Goal: Information Seeking & Learning: Learn about a topic

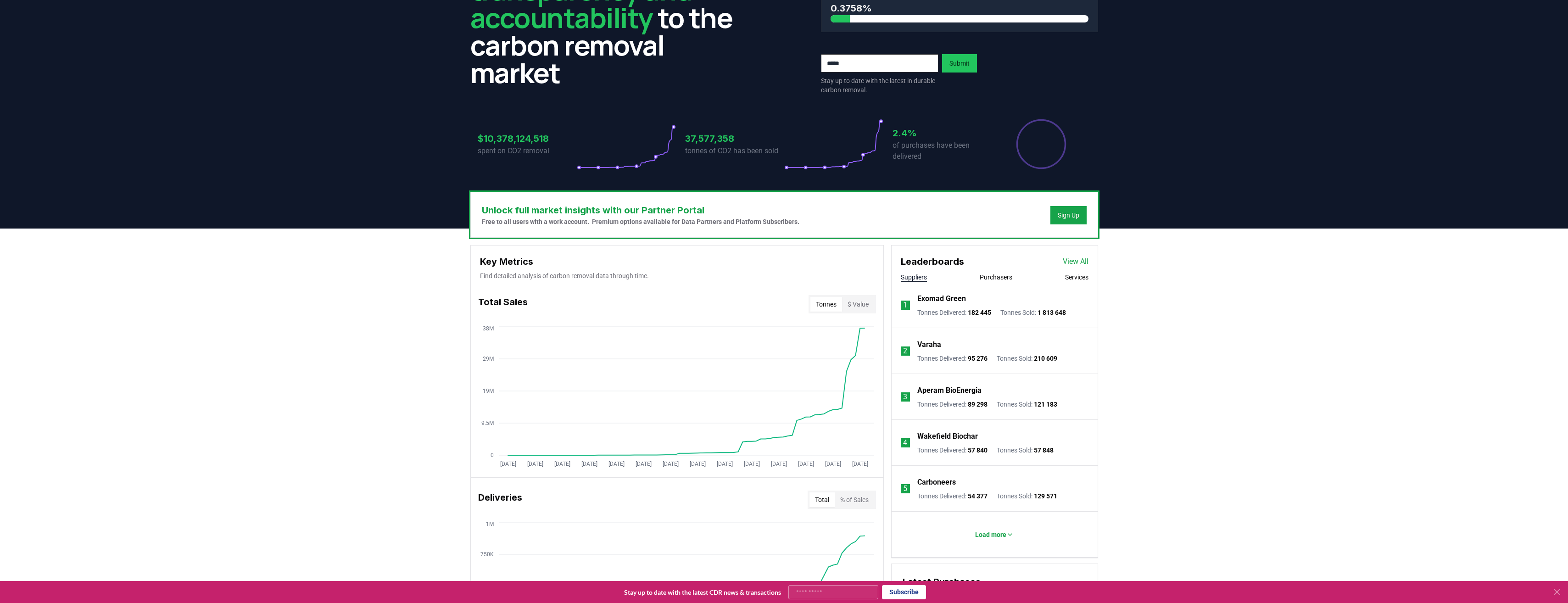
scroll to position [46, 0]
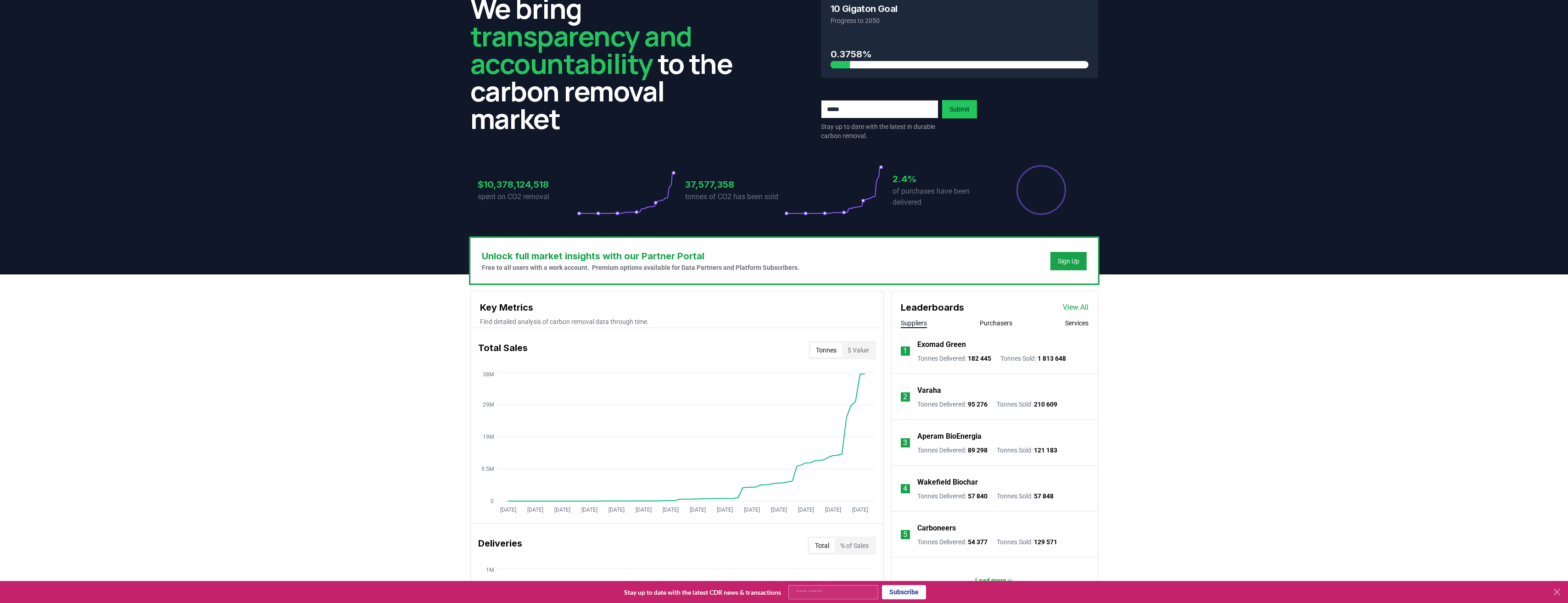
click at [999, 323] on button "Purchasers" at bounding box center [996, 322] width 33 height 9
click at [1069, 323] on button "Services" at bounding box center [1077, 322] width 23 height 9
click at [986, 325] on button "Purchasers" at bounding box center [996, 322] width 33 height 9
click at [914, 319] on button "Suppliers" at bounding box center [914, 322] width 26 height 9
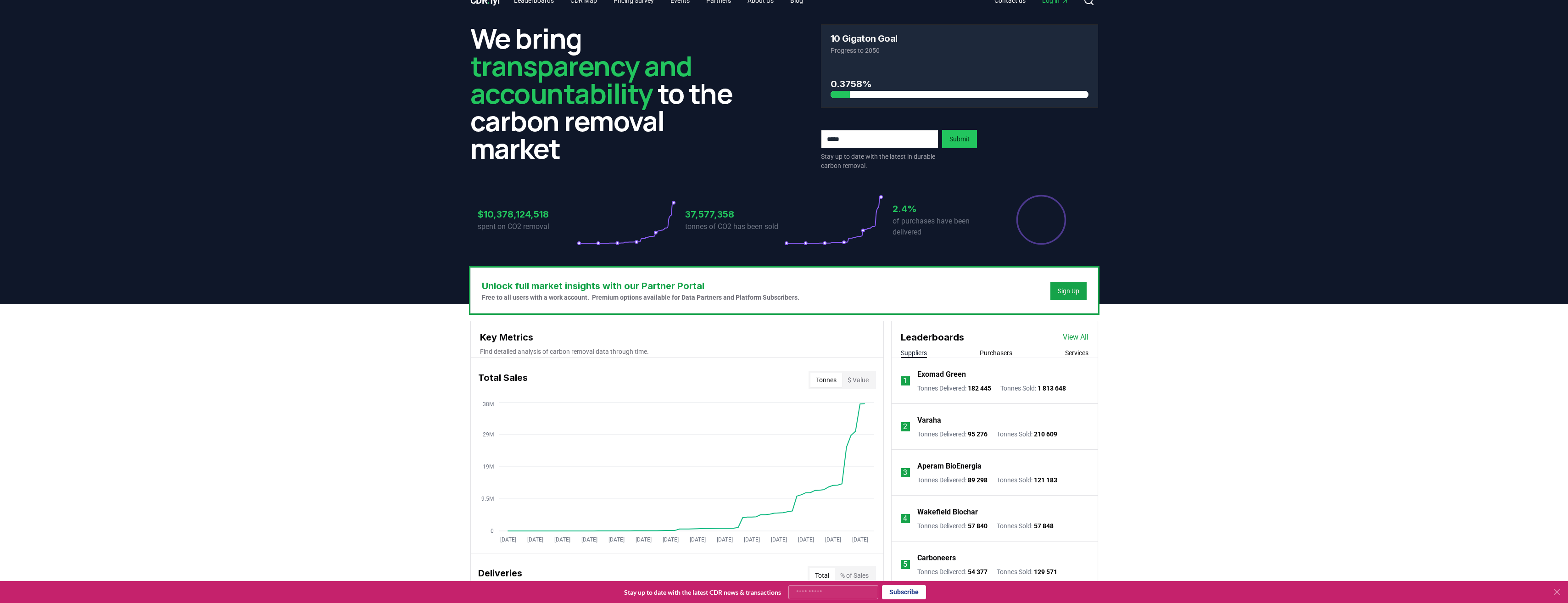
scroll to position [0, 0]
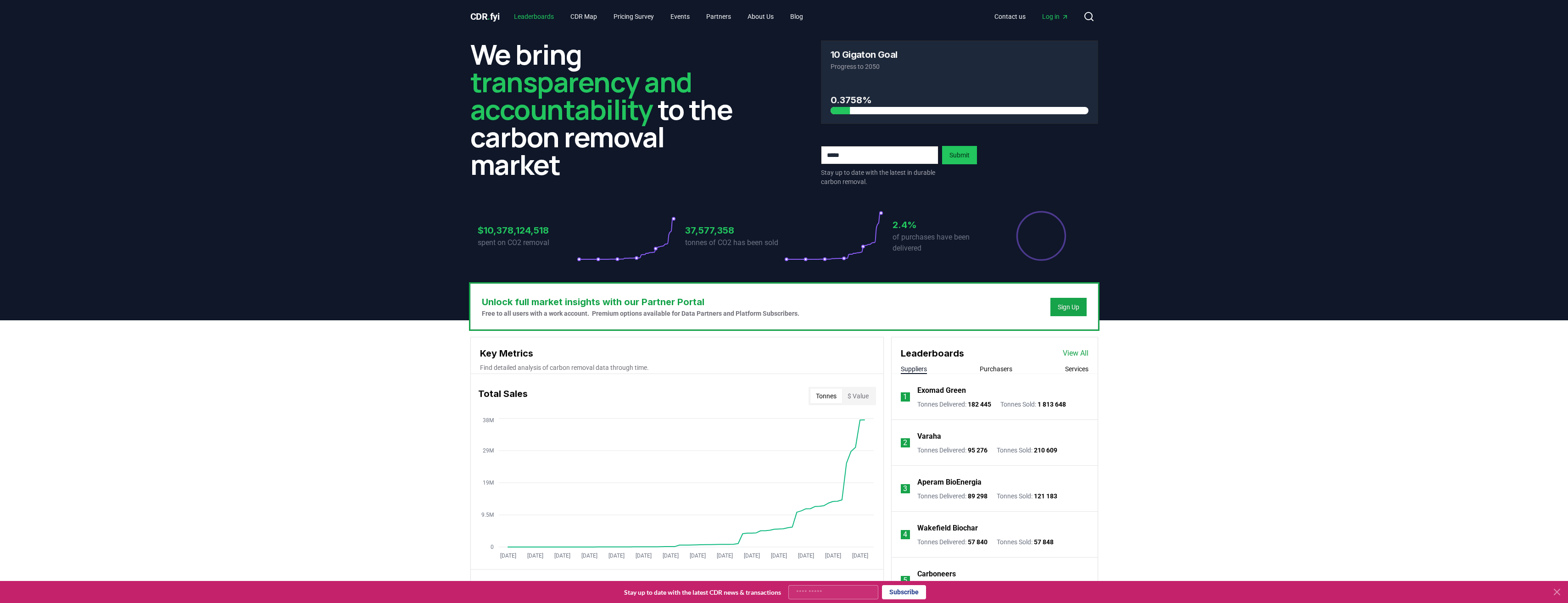
click at [553, 15] on link "Leaderboards" at bounding box center [534, 16] width 55 height 16
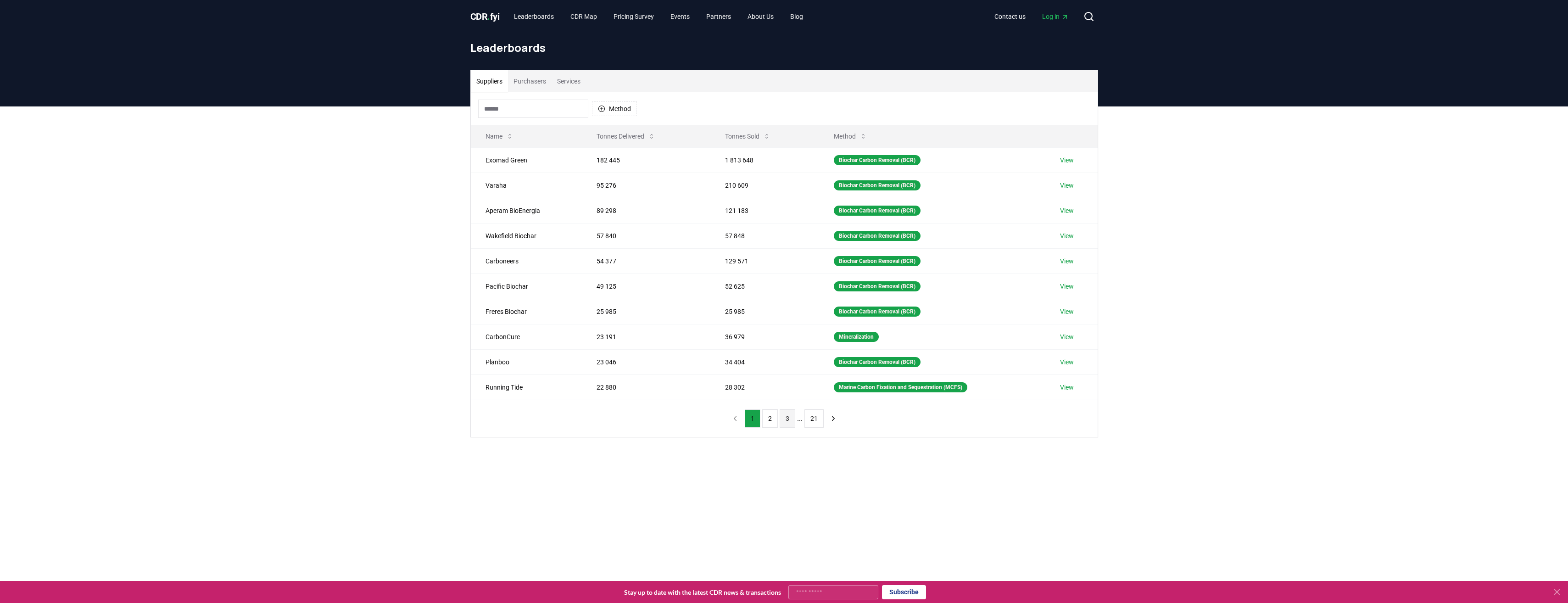
click at [791, 420] on button "3" at bounding box center [788, 418] width 16 height 18
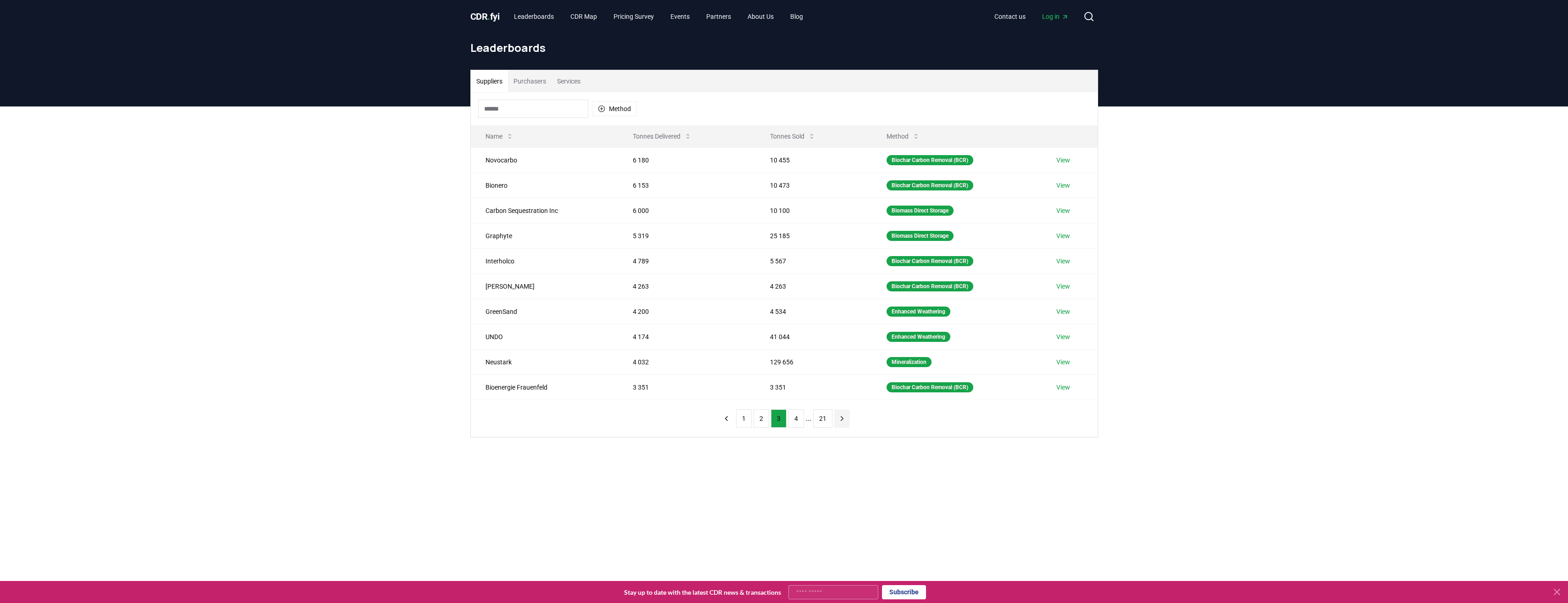
click at [843, 422] on icon "next page" at bounding box center [842, 419] width 9 height 9
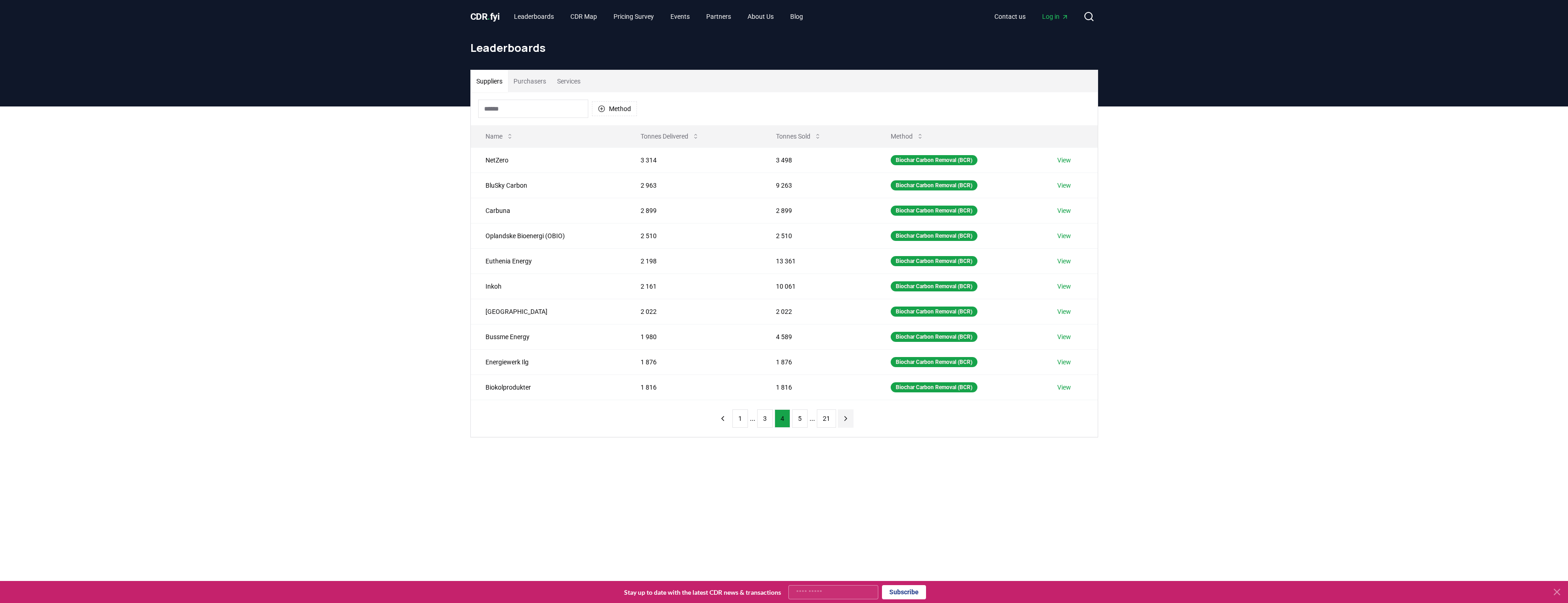
click at [843, 422] on icon "next page" at bounding box center [846, 419] width 9 height 9
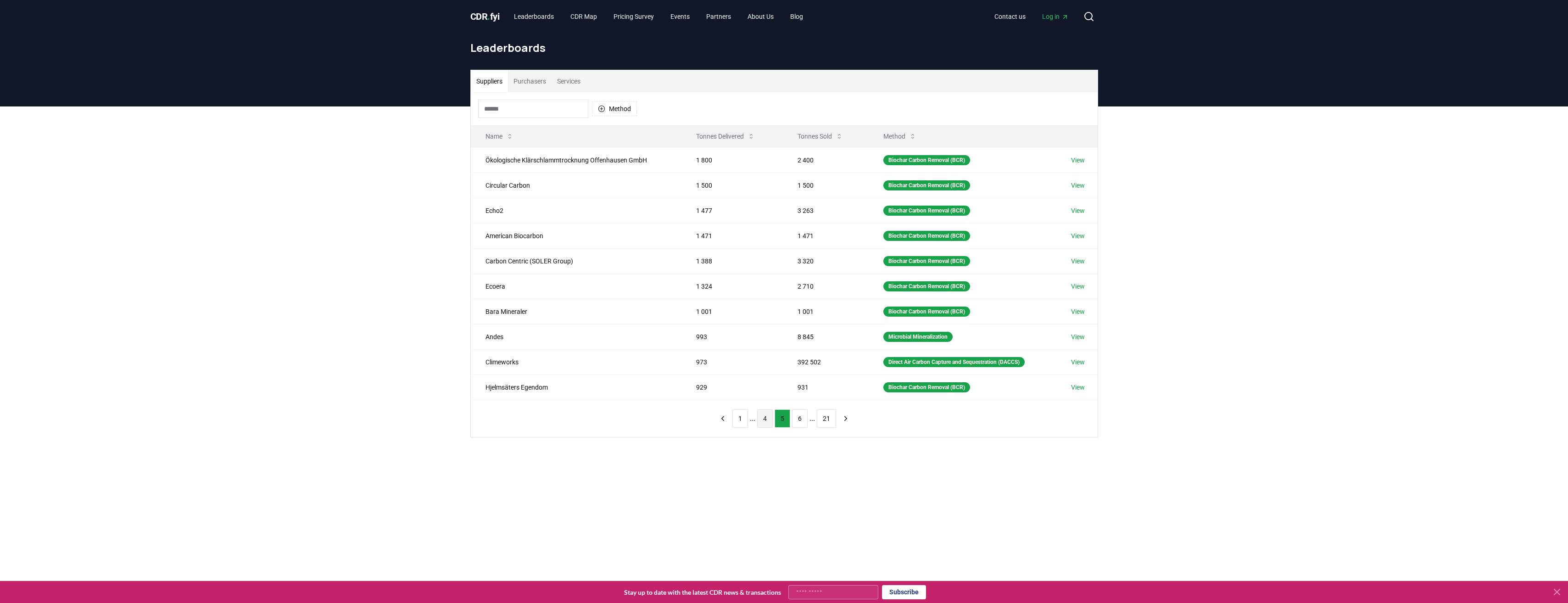
click at [763, 420] on button "4" at bounding box center [765, 418] width 16 height 18
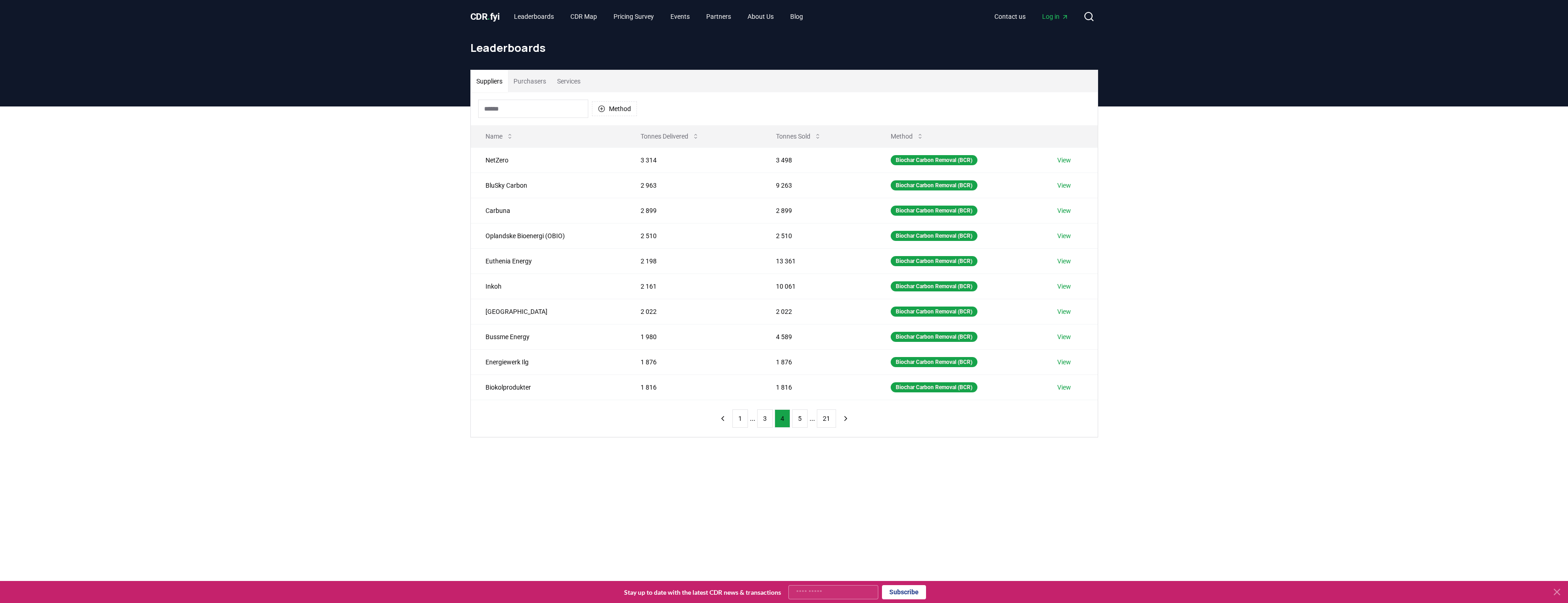
click at [484, 9] on div "CDR . fyi Leaderboards CDR Map Pricing Survey Events Partners About Us Blog" at bounding box center [640, 16] width 340 height 16
click at [486, 15] on span "CDR . fyi" at bounding box center [485, 16] width 29 height 11
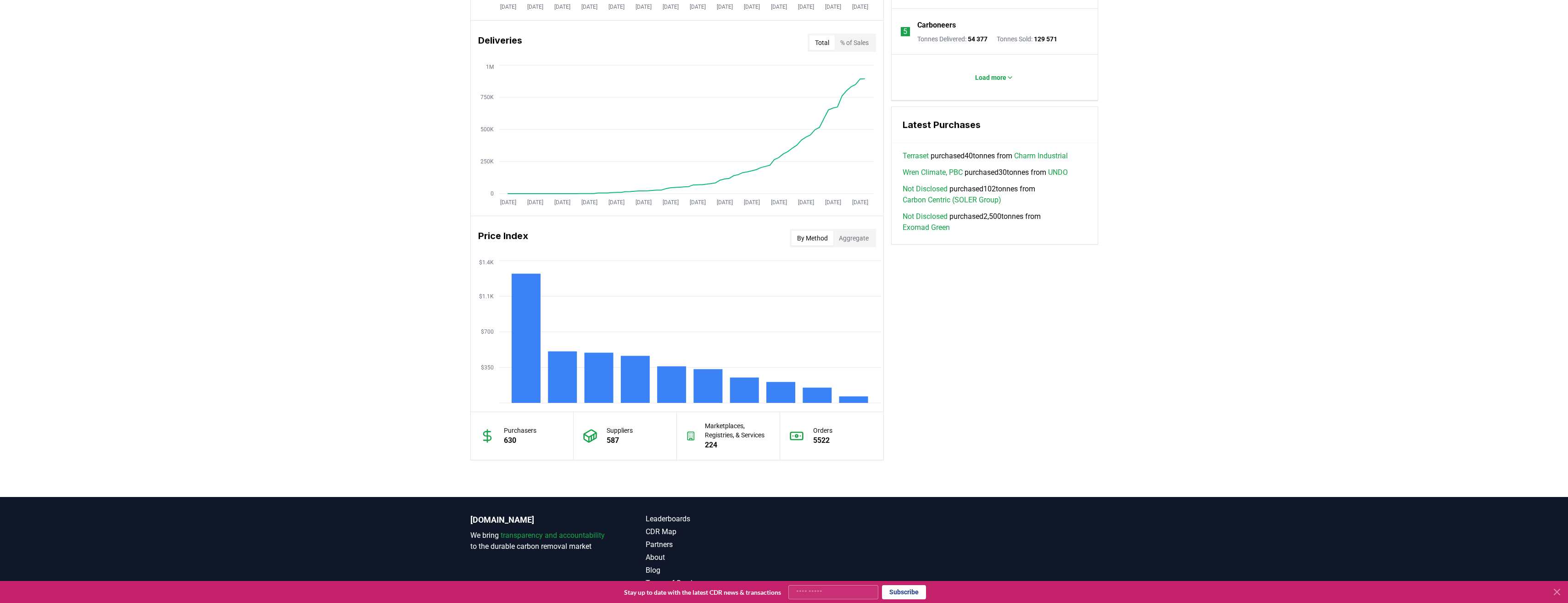
scroll to position [551, 0]
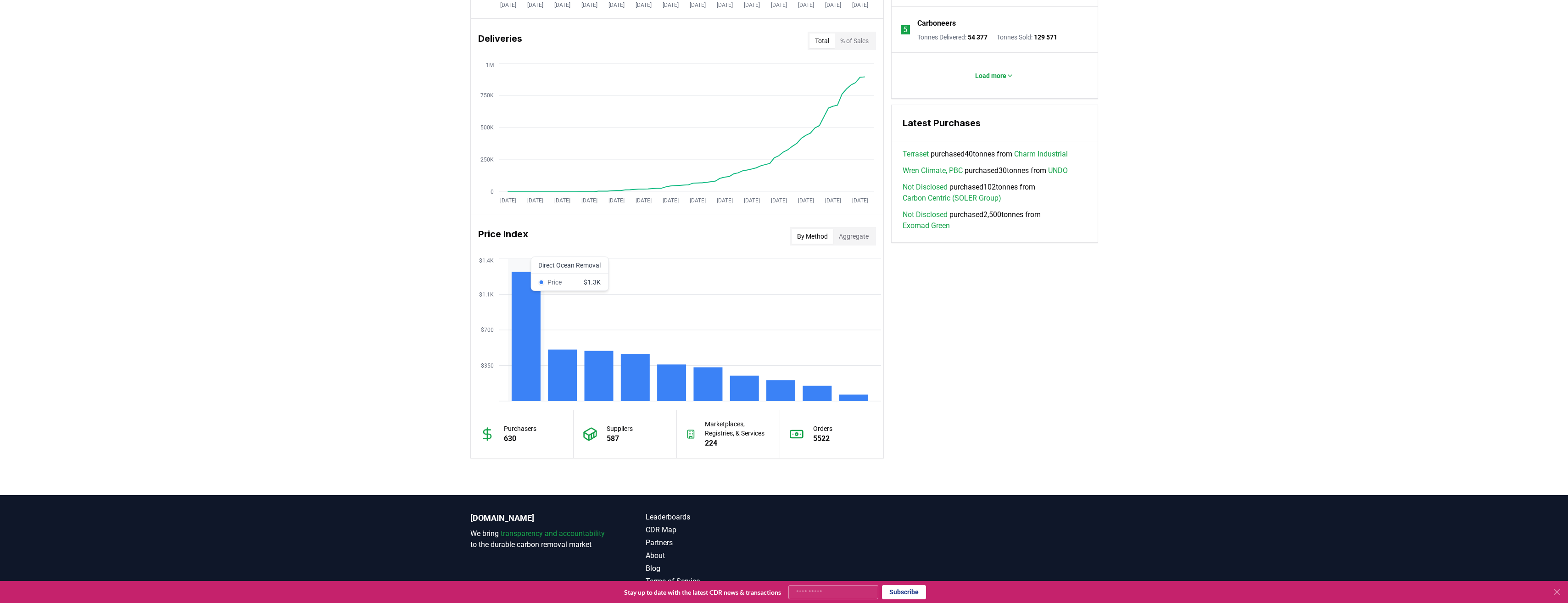
click at [525, 387] on rect at bounding box center [525, 336] width 29 height 130
click at [857, 241] on button "Aggregate" at bounding box center [853, 236] width 41 height 15
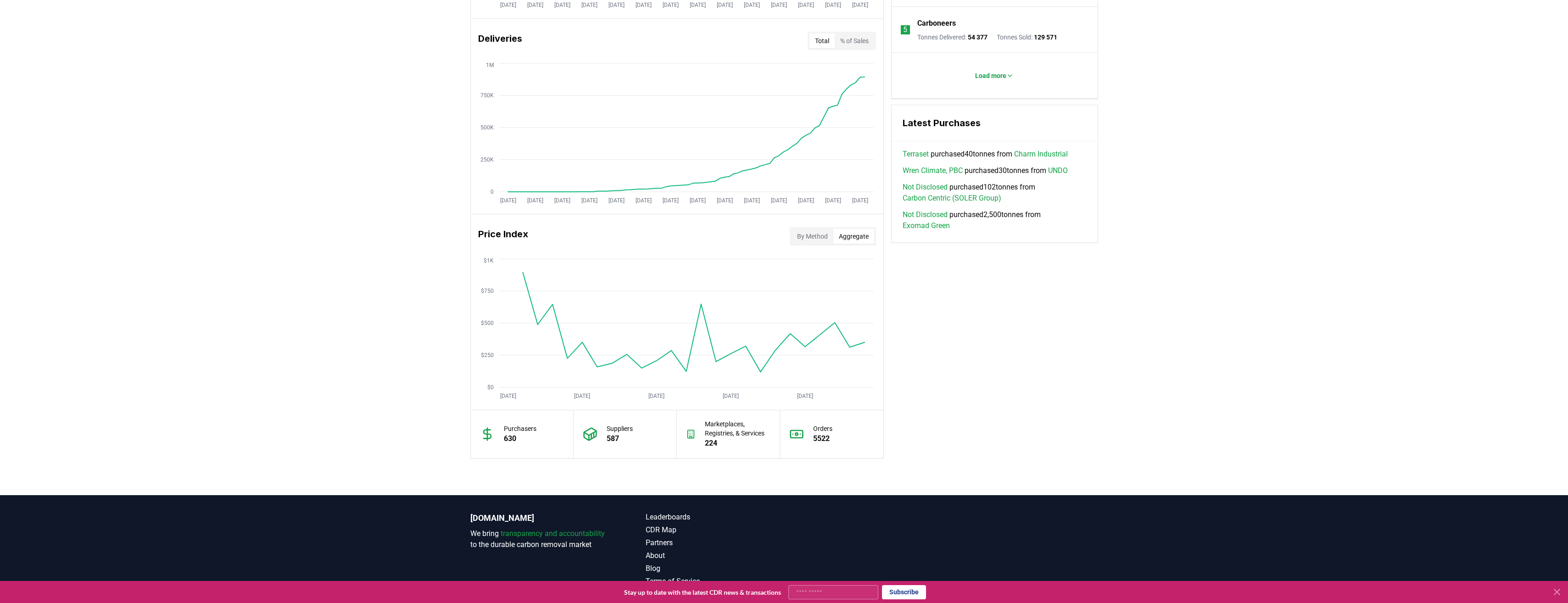
click at [822, 232] on button "By Method" at bounding box center [812, 236] width 42 height 15
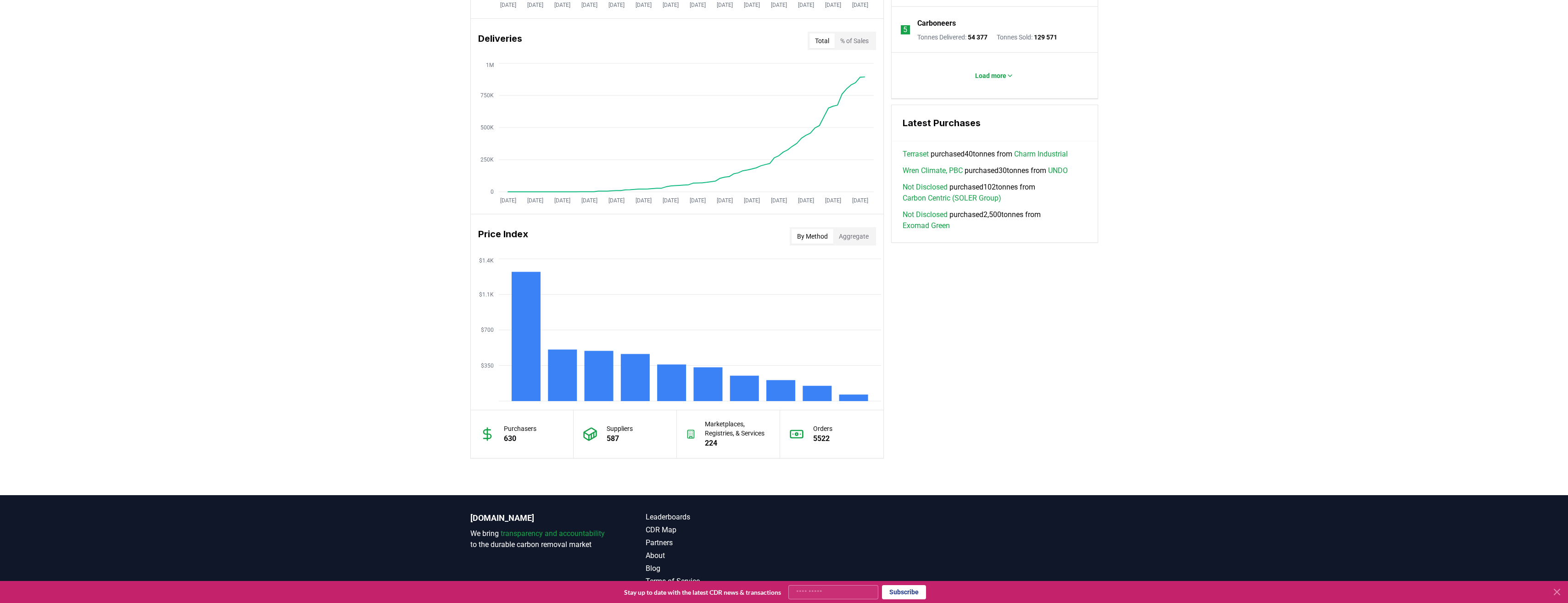
click at [867, 240] on button "Aggregate" at bounding box center [853, 236] width 41 height 15
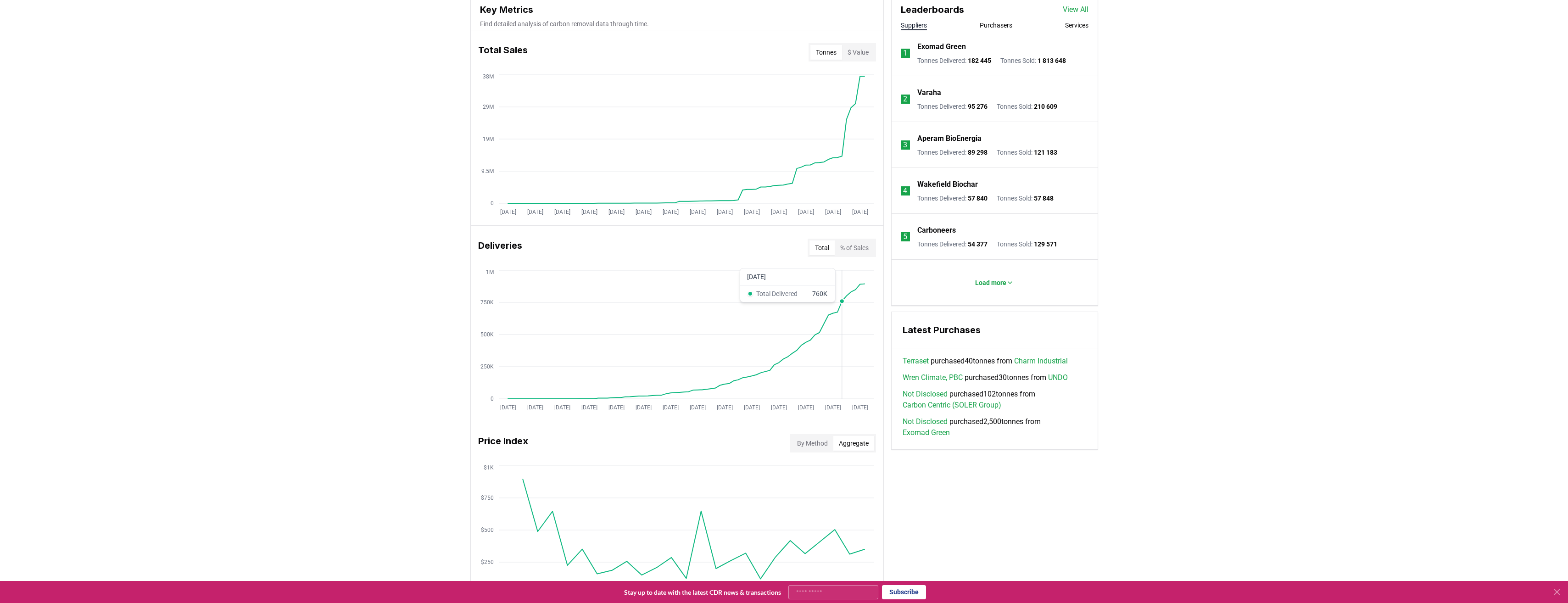
scroll to position [321, 0]
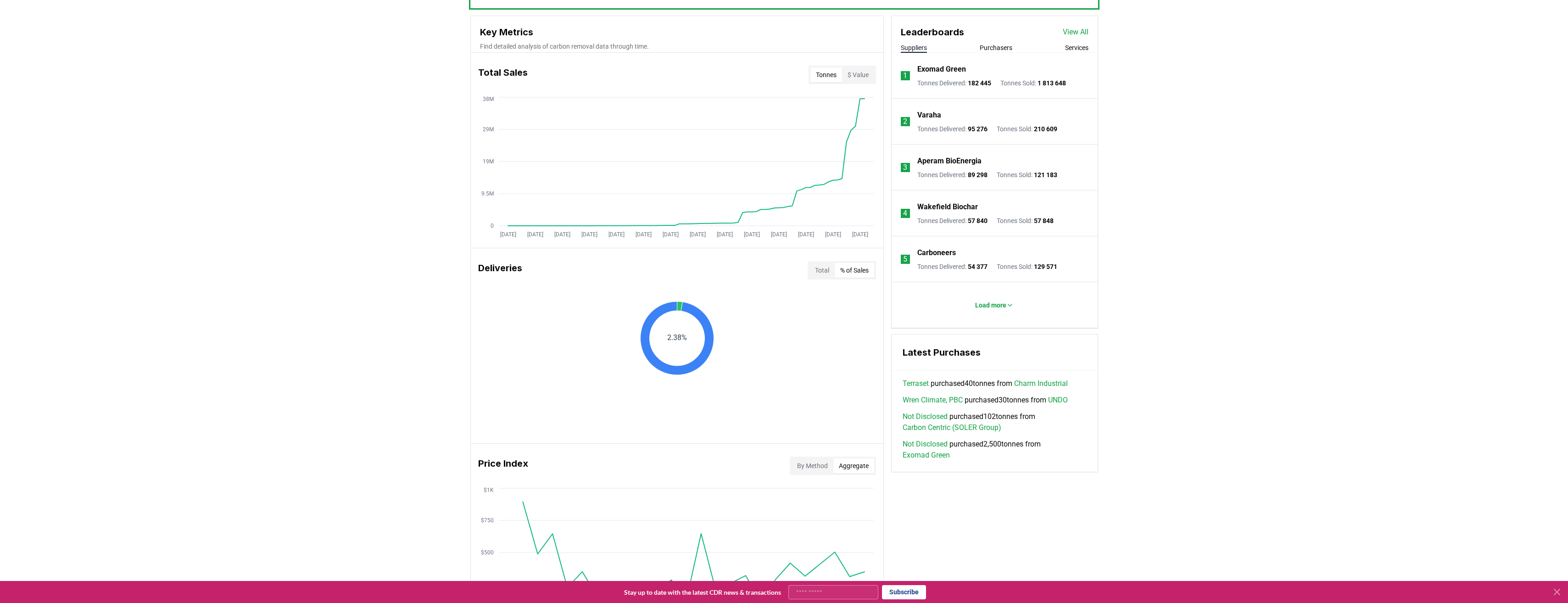
click at [844, 274] on button "% of Sales" at bounding box center [854, 270] width 40 height 15
click at [825, 265] on button "Total" at bounding box center [822, 270] width 25 height 15
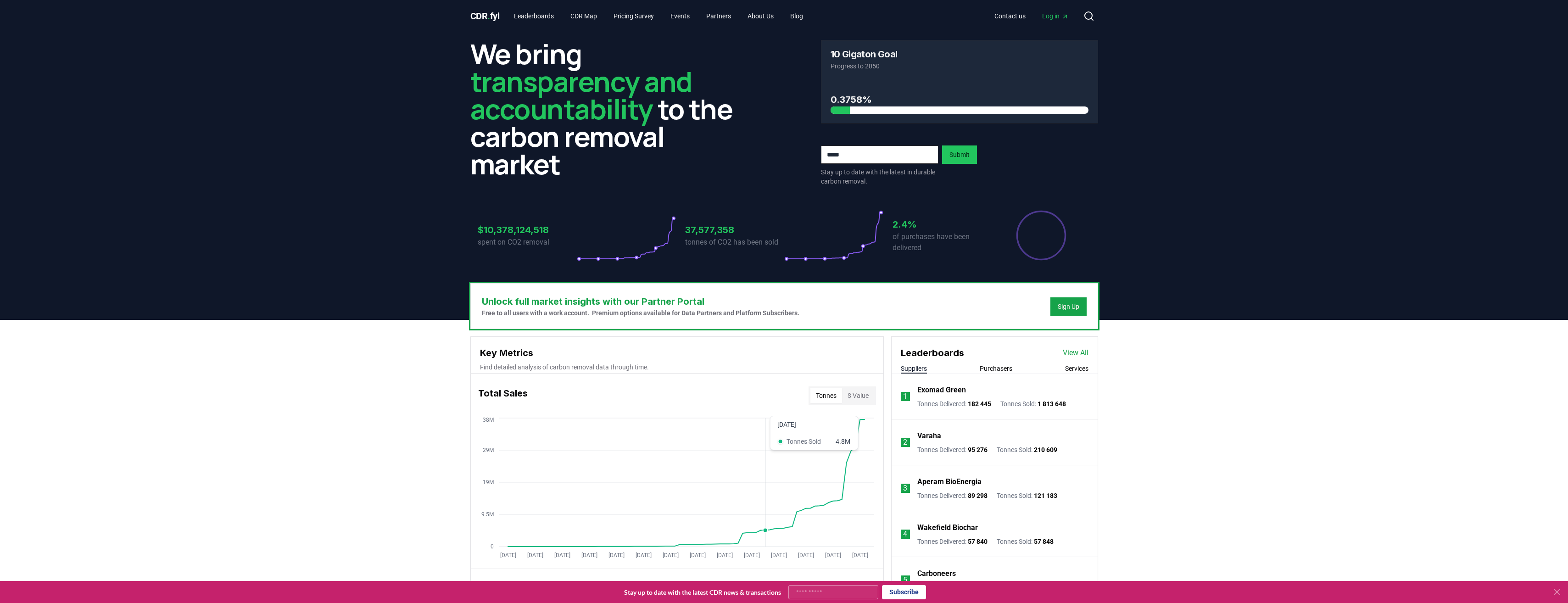
scroll to position [0, 0]
click at [630, 16] on link "Pricing Survey" at bounding box center [634, 16] width 55 height 16
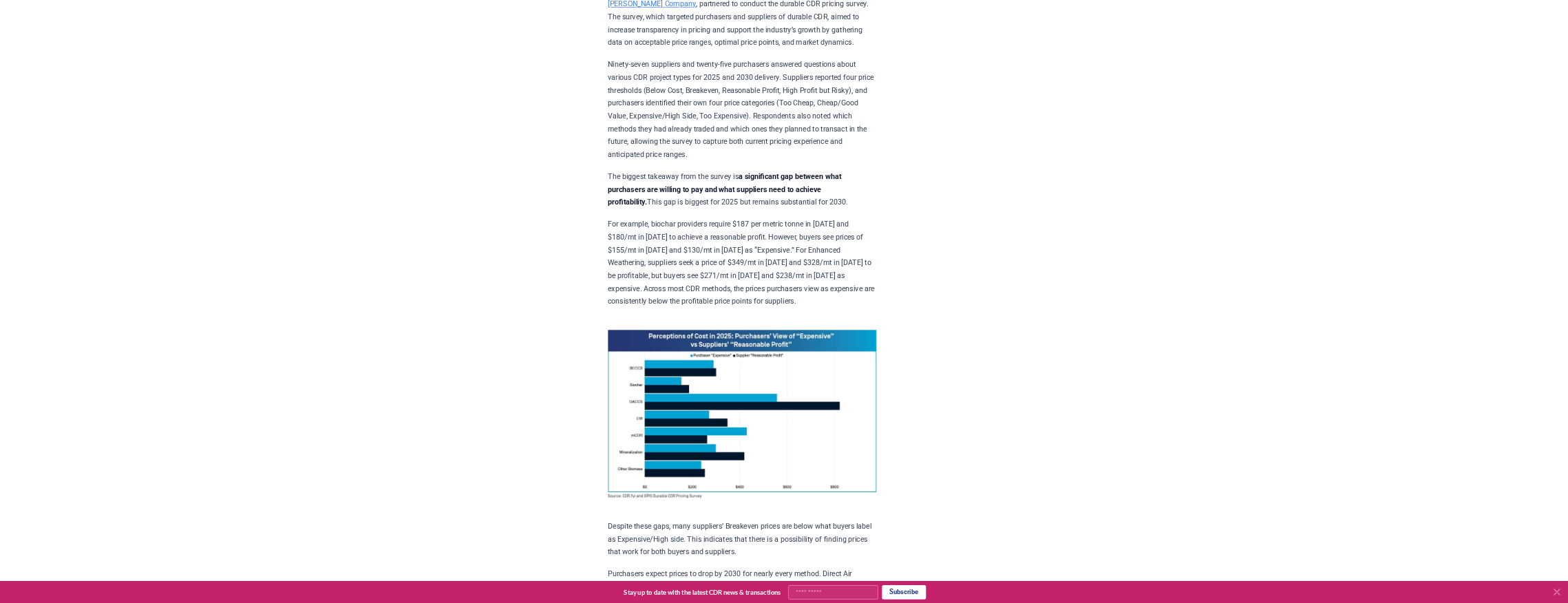
scroll to position [551, 0]
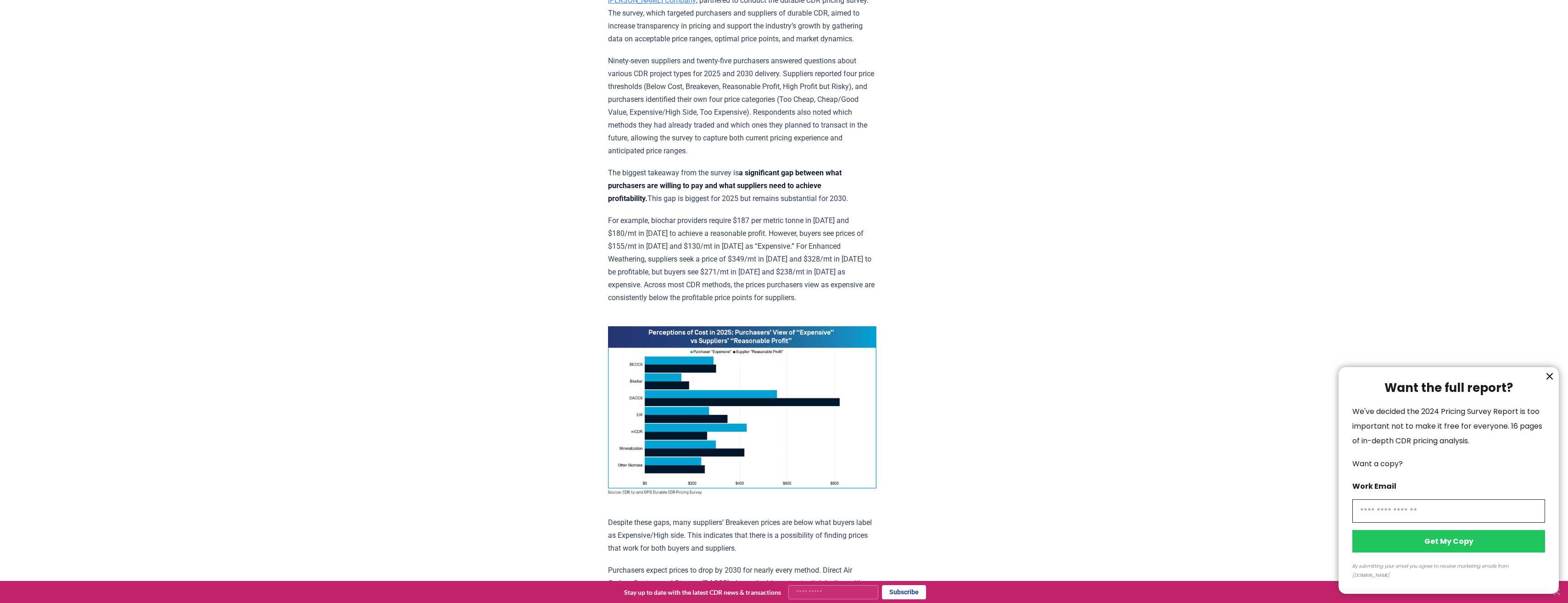
click at [746, 371] on div at bounding box center [784, 301] width 1568 height 603
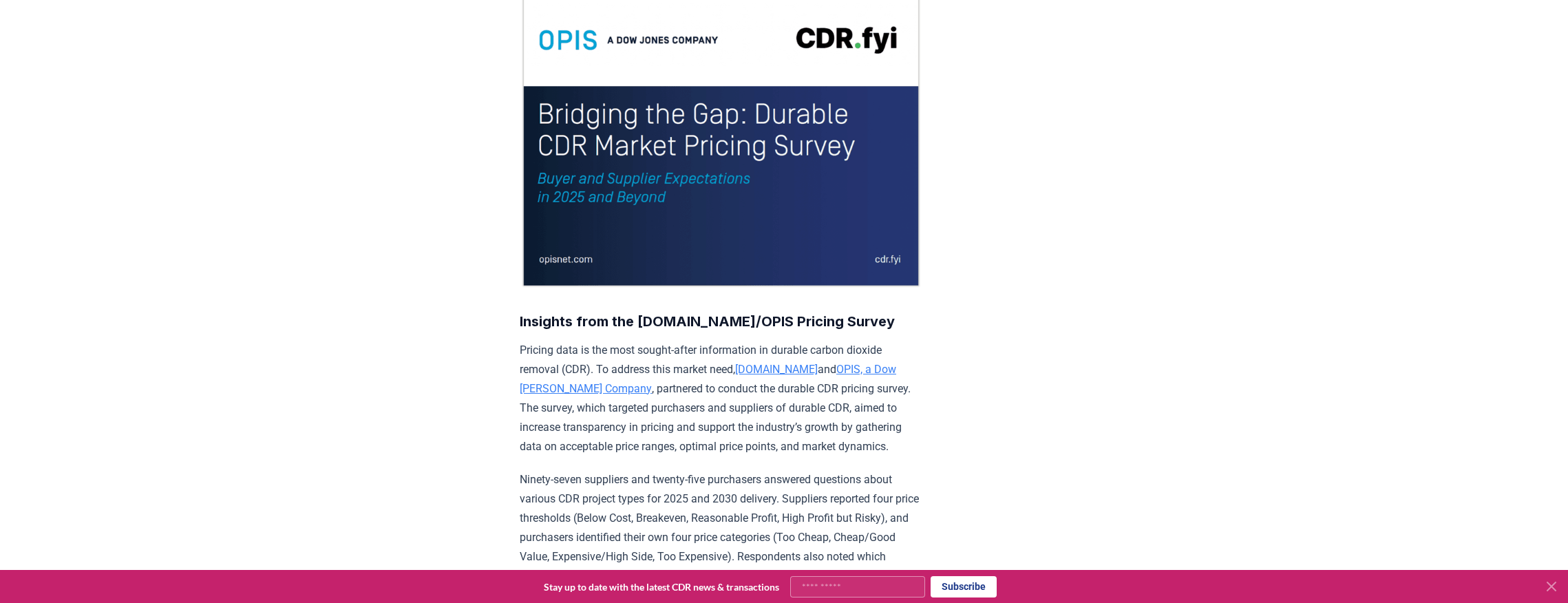
scroll to position [0, 0]
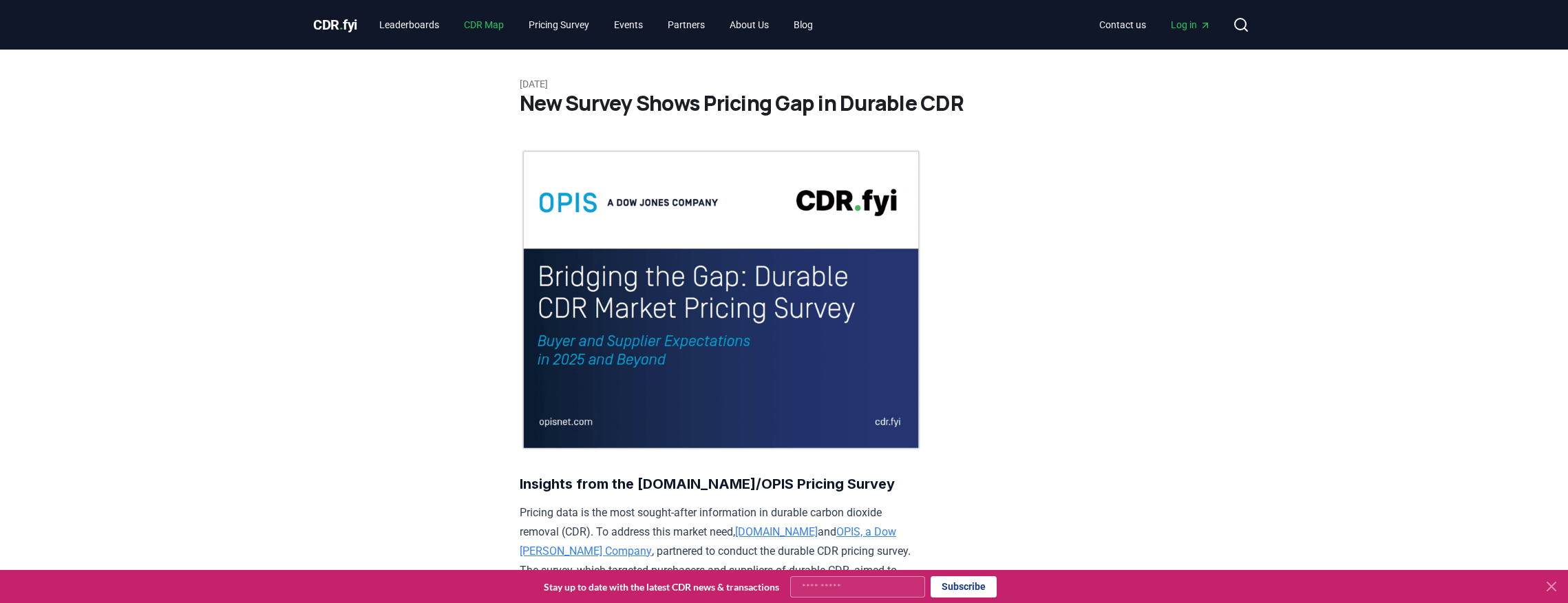
click at [494, 29] on link "CDR Map" at bounding box center [484, 25] width 62 height 25
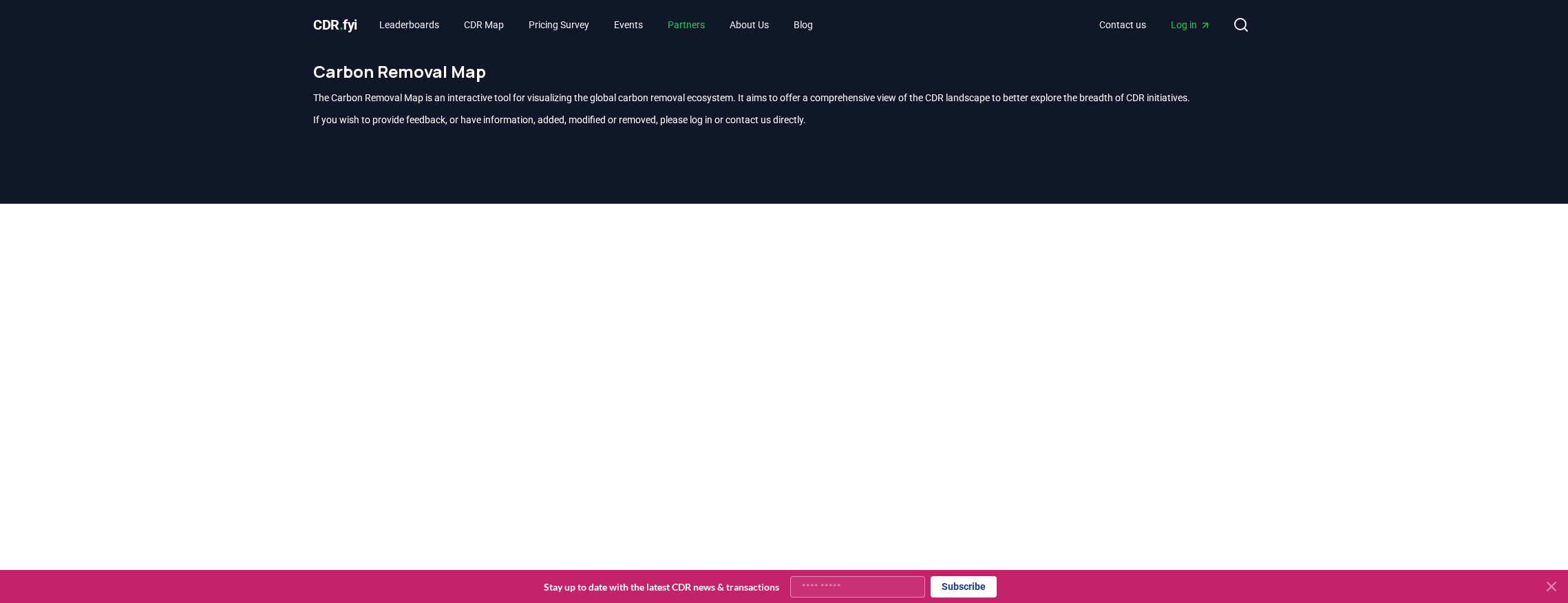
click at [703, 26] on link "Partners" at bounding box center [686, 25] width 59 height 25
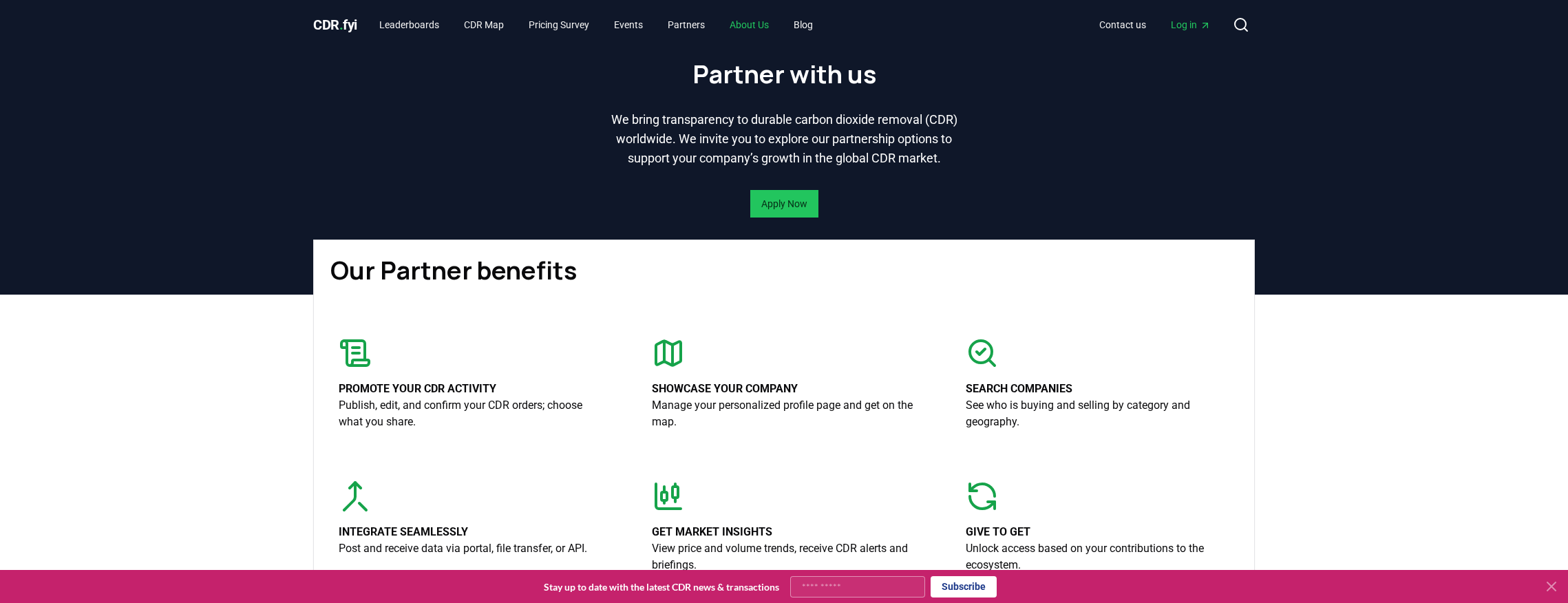
click at [763, 28] on link "About Us" at bounding box center [749, 25] width 61 height 25
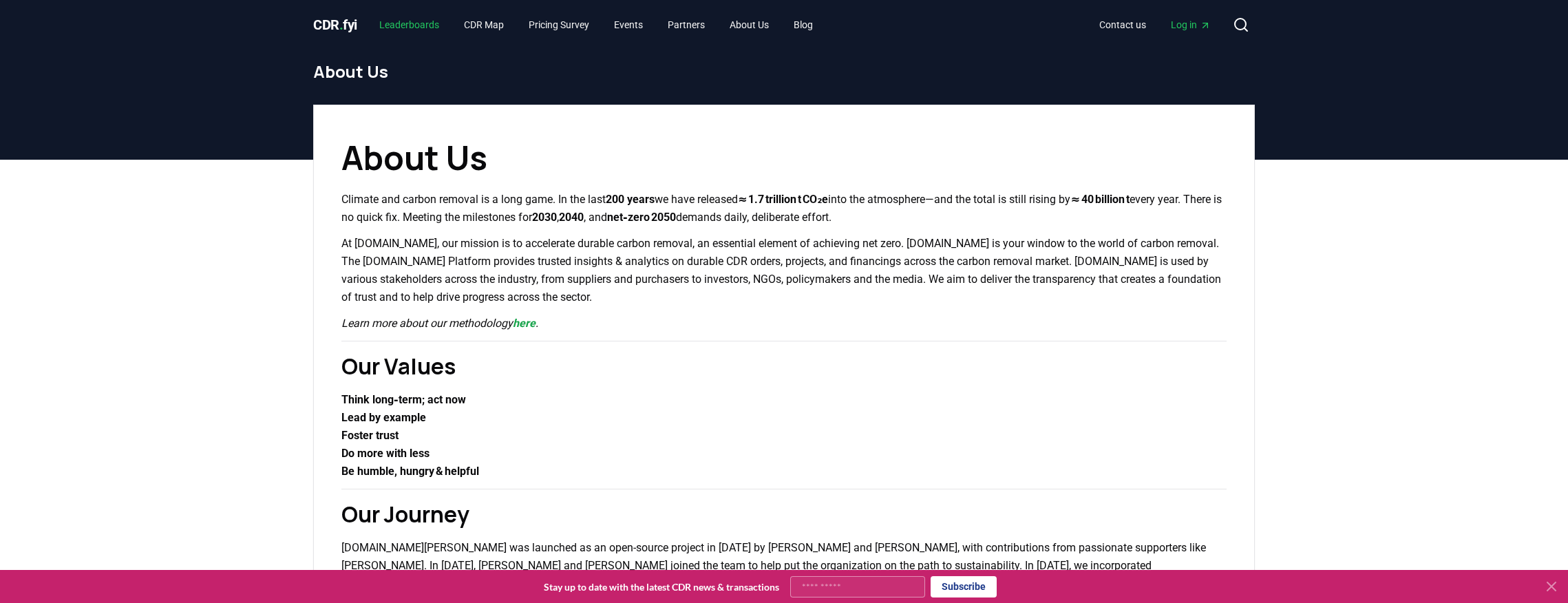
click at [428, 18] on link "Leaderboards" at bounding box center [409, 25] width 82 height 25
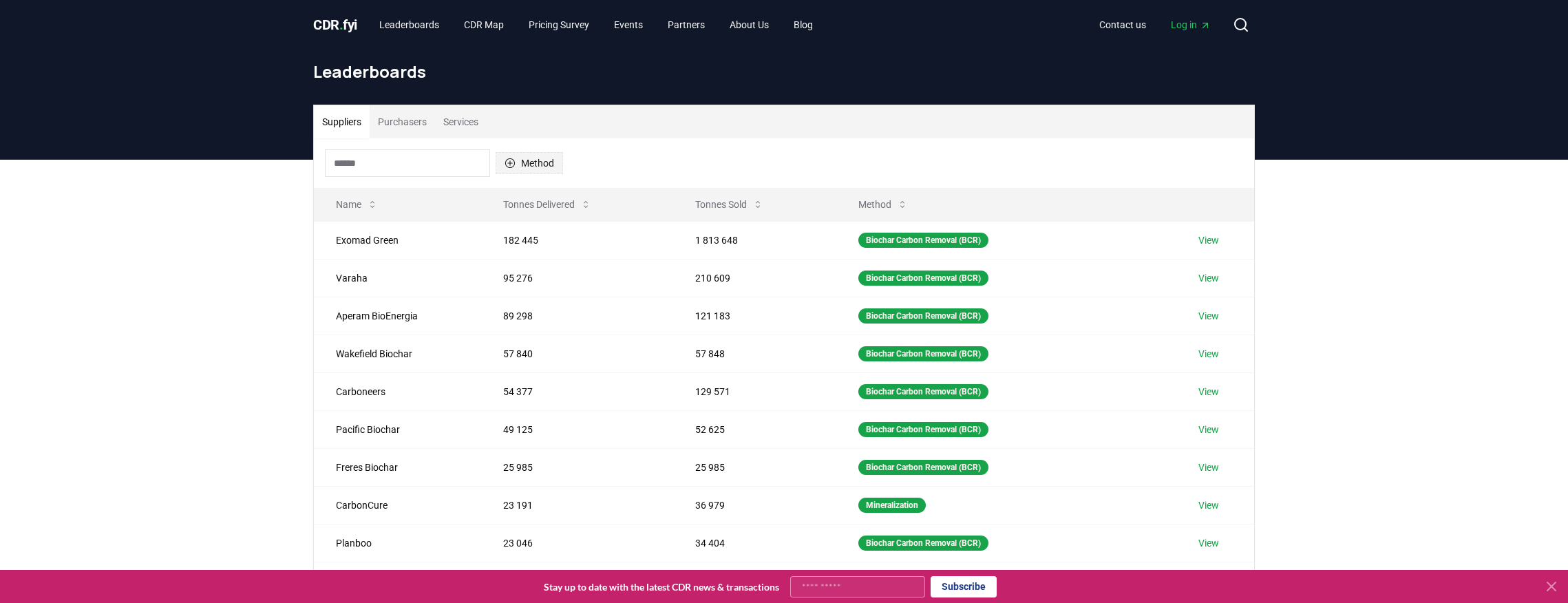
click at [539, 168] on button "Method" at bounding box center [530, 164] width 68 height 22
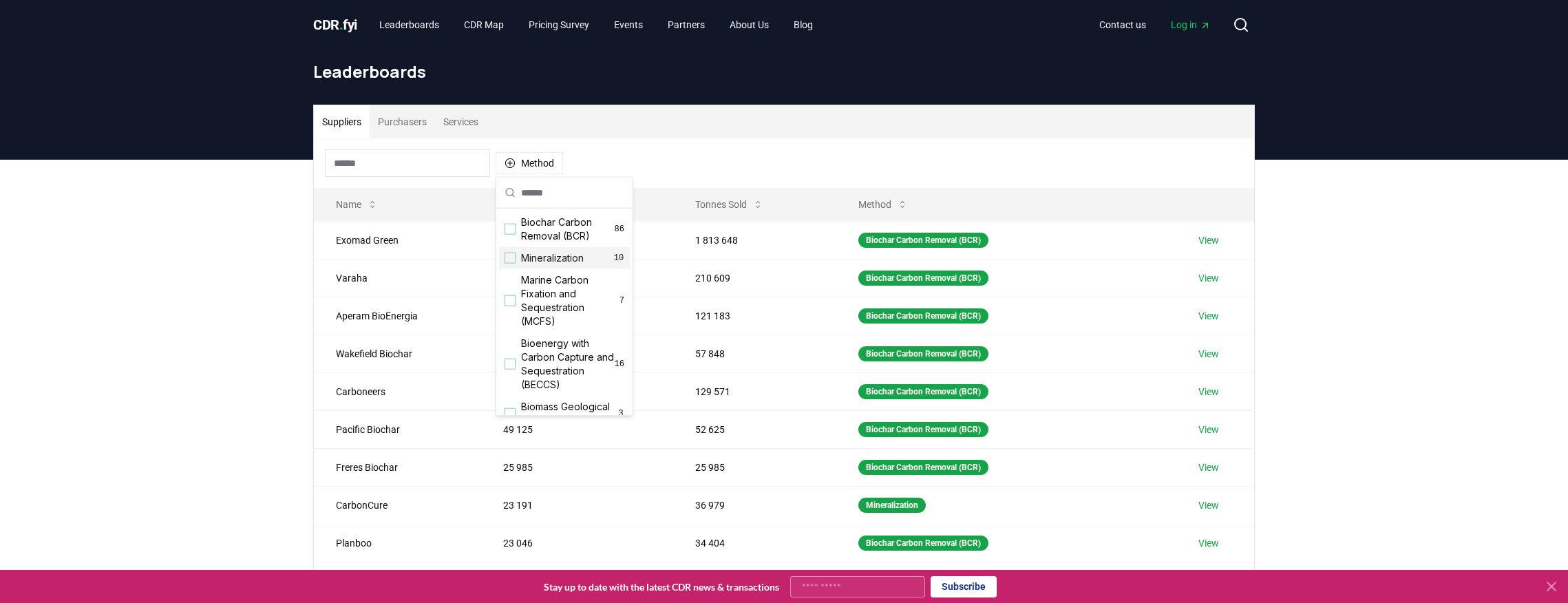
click at [516, 260] on div "Mineralization 10" at bounding box center [564, 259] width 131 height 22
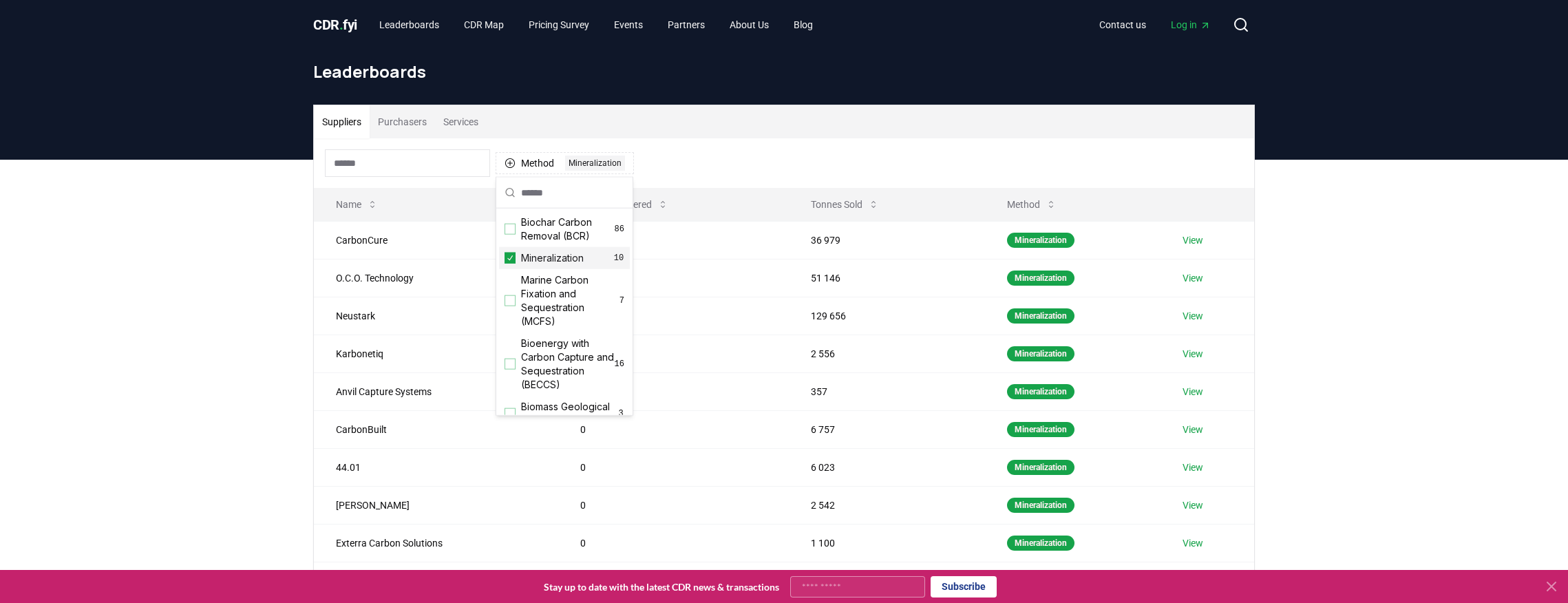
click at [516, 255] on div "Mineralization 10" at bounding box center [564, 259] width 131 height 22
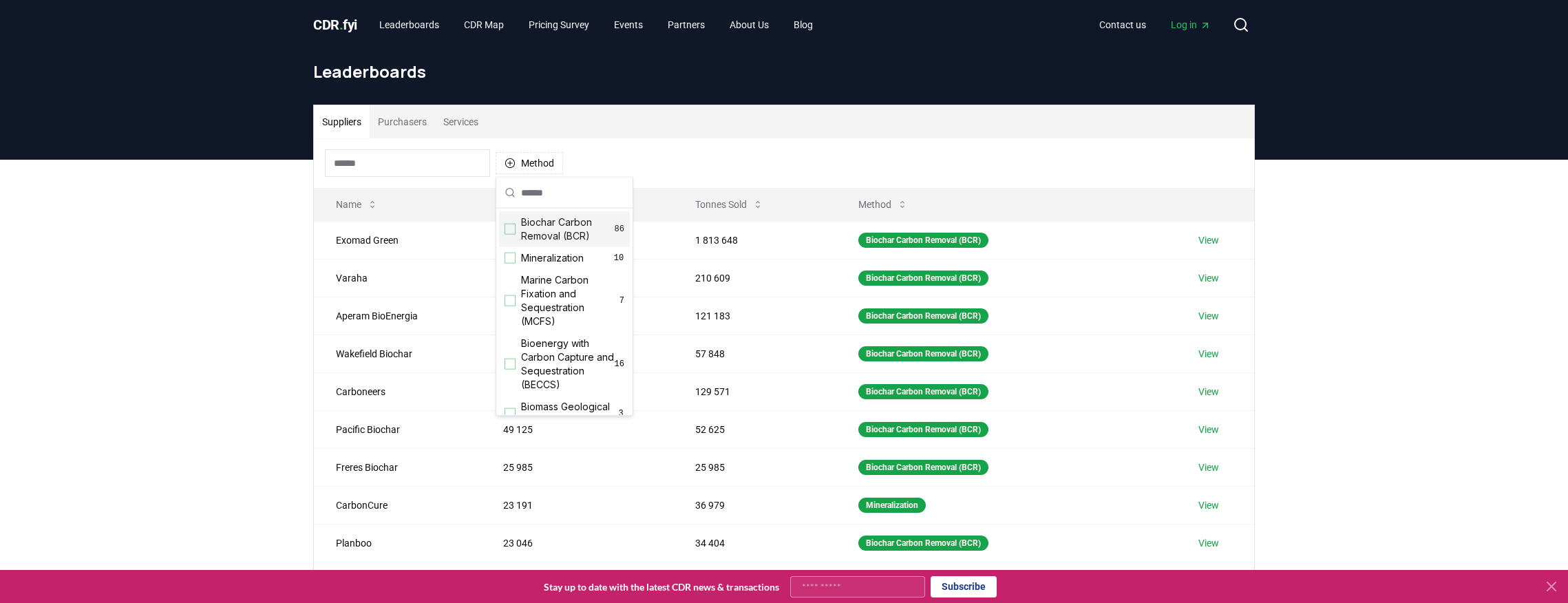
click at [508, 228] on div "Suggestions" at bounding box center [510, 229] width 11 height 11
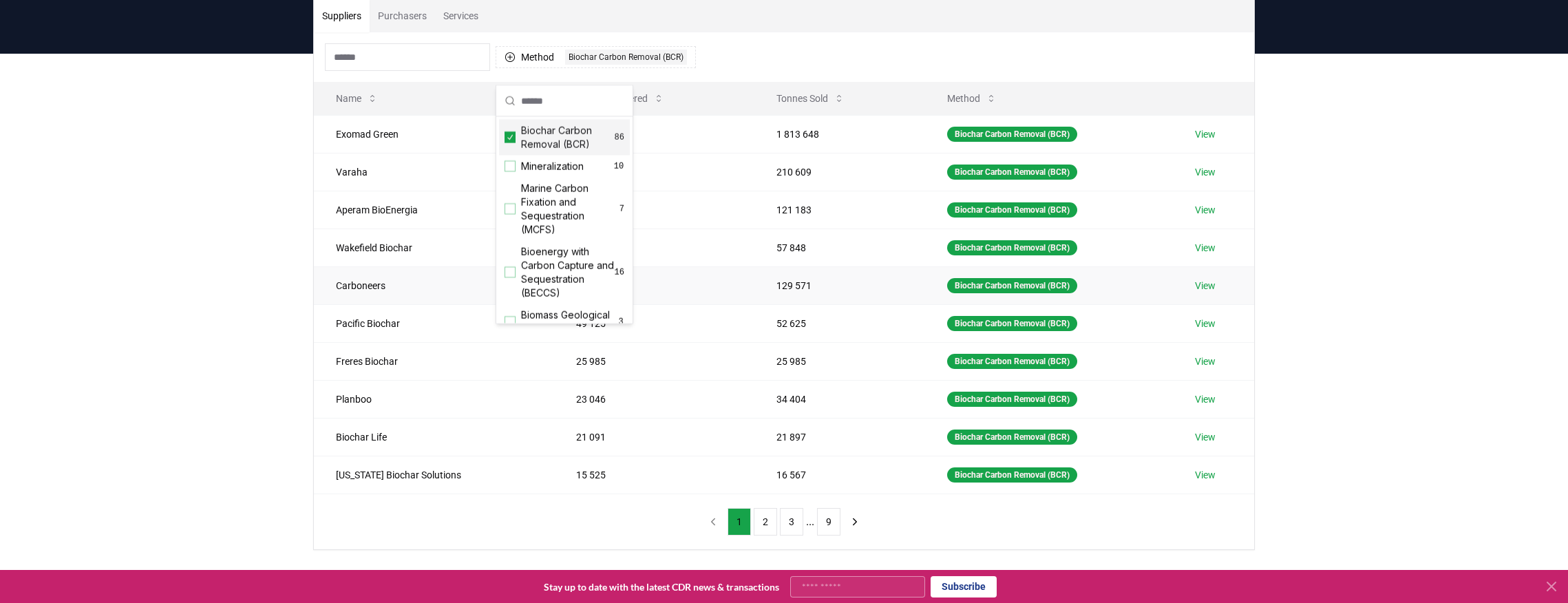
scroll to position [91, 0]
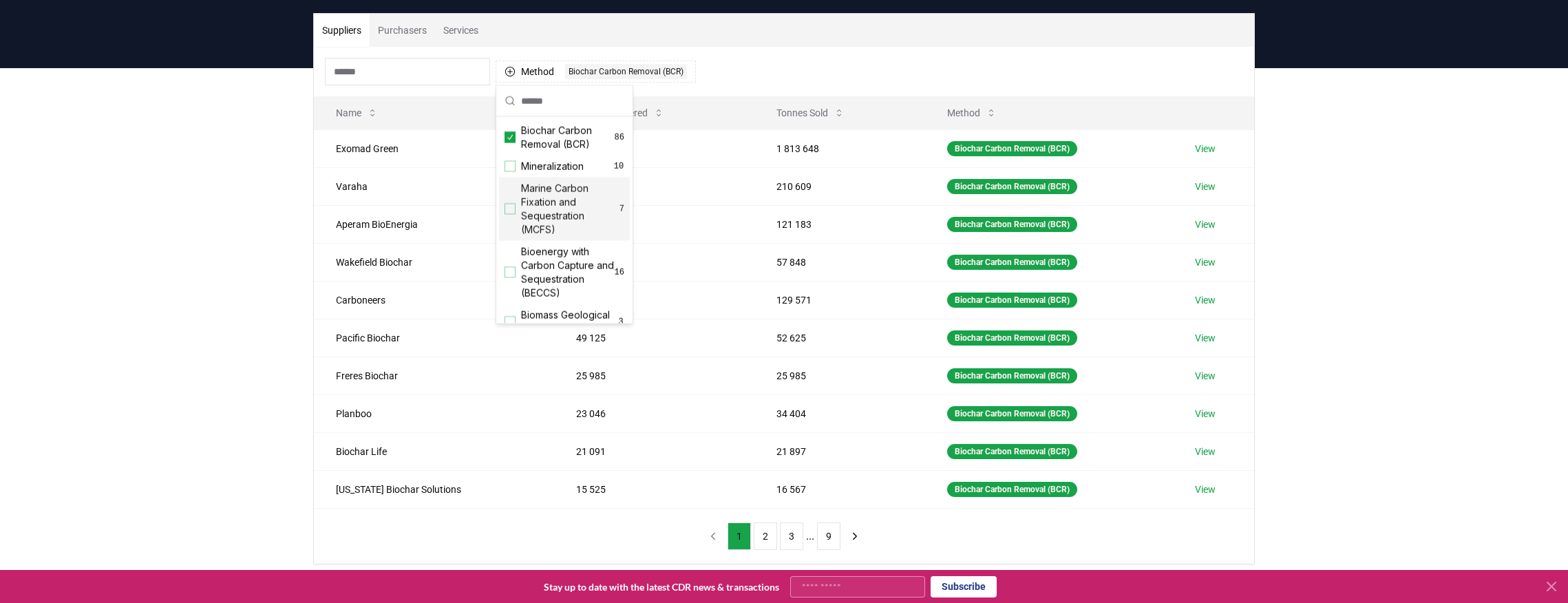
click at [508, 214] on div "Marine Carbon Fixation and Sequestration (MCFS) 7" at bounding box center [564, 208] width 131 height 63
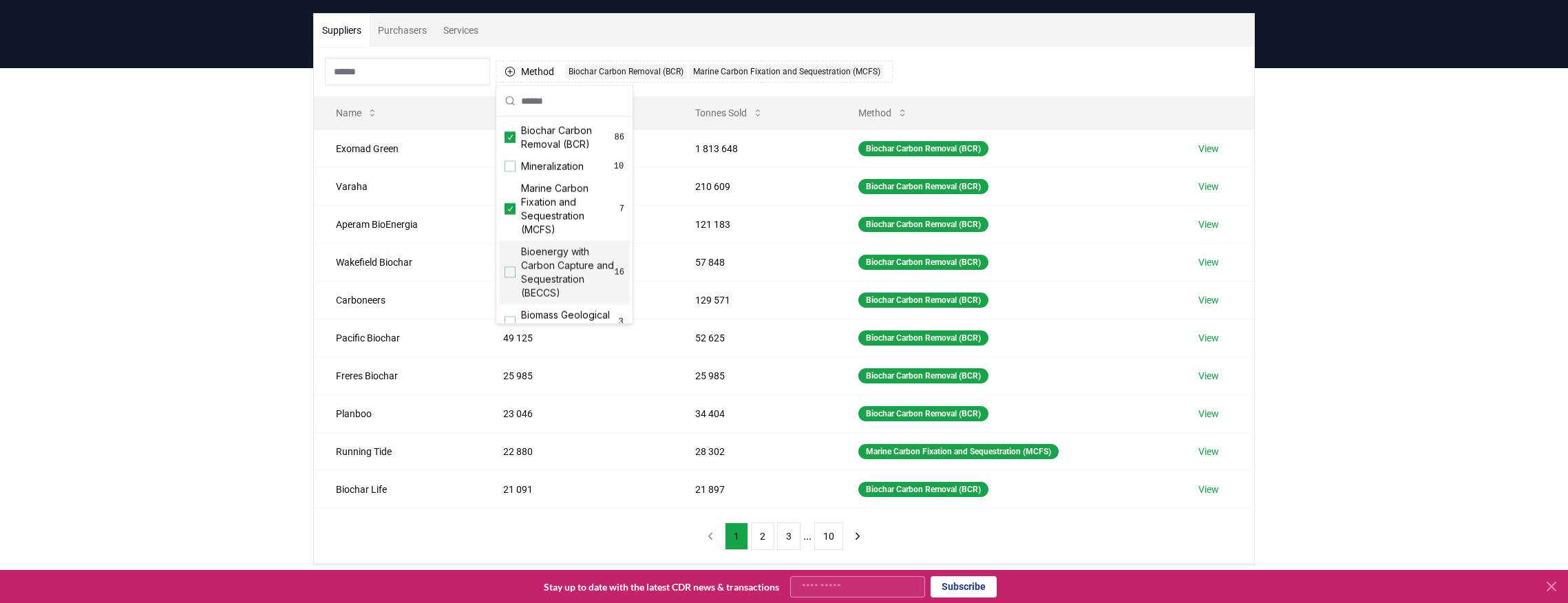
click at [513, 271] on div "Suggestions" at bounding box center [510, 272] width 11 height 11
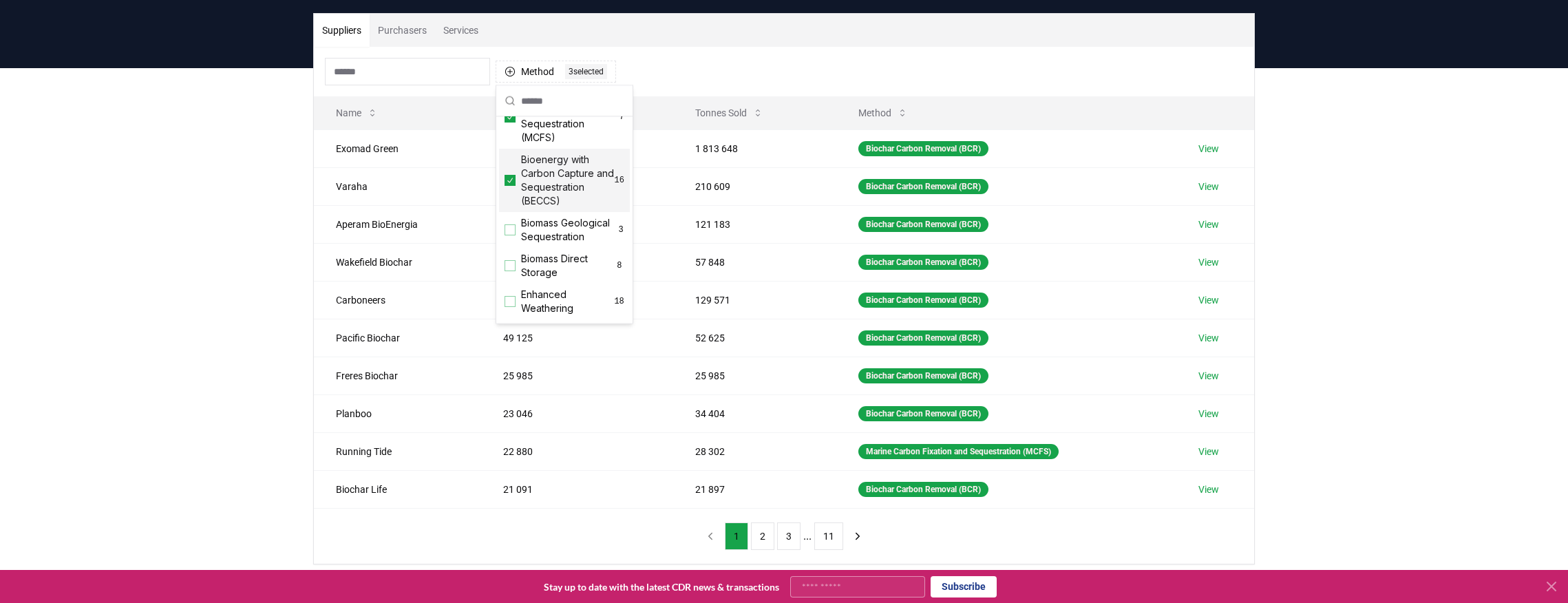
click at [513, 271] on div "Biomass Direct Storage 8" at bounding box center [564, 265] width 131 height 36
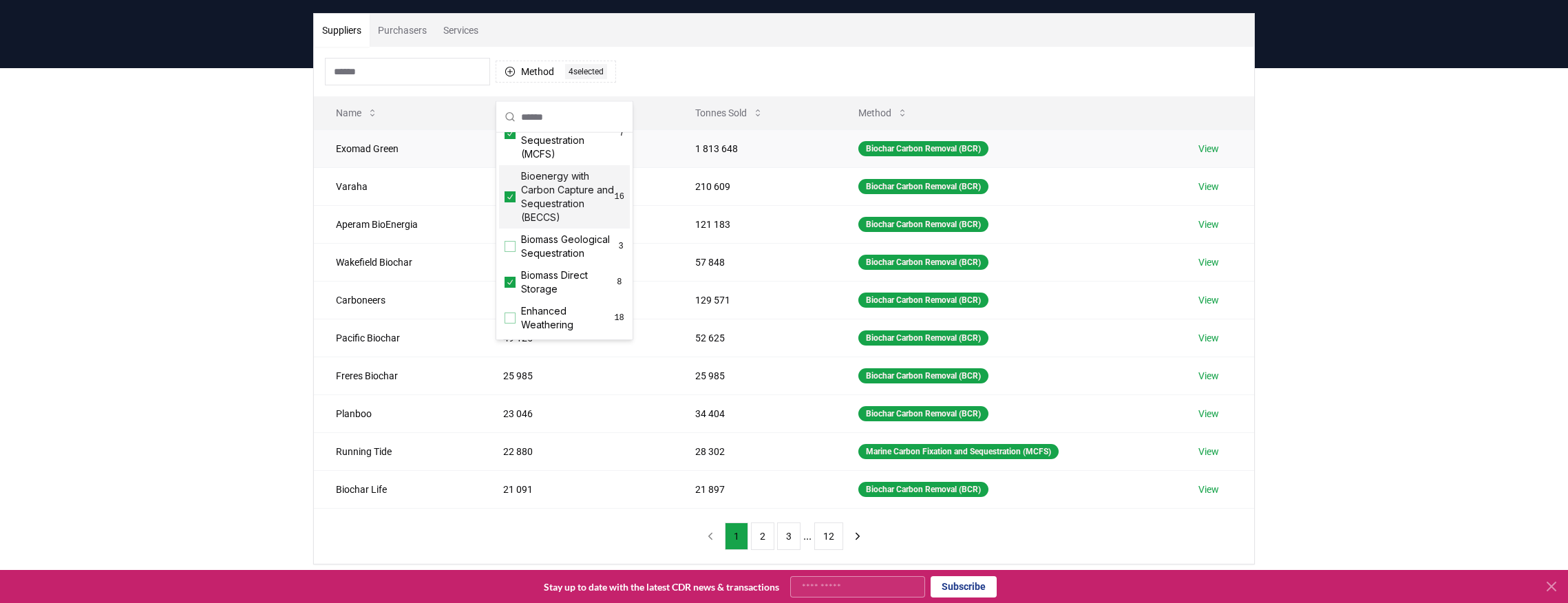
scroll to position [0, 0]
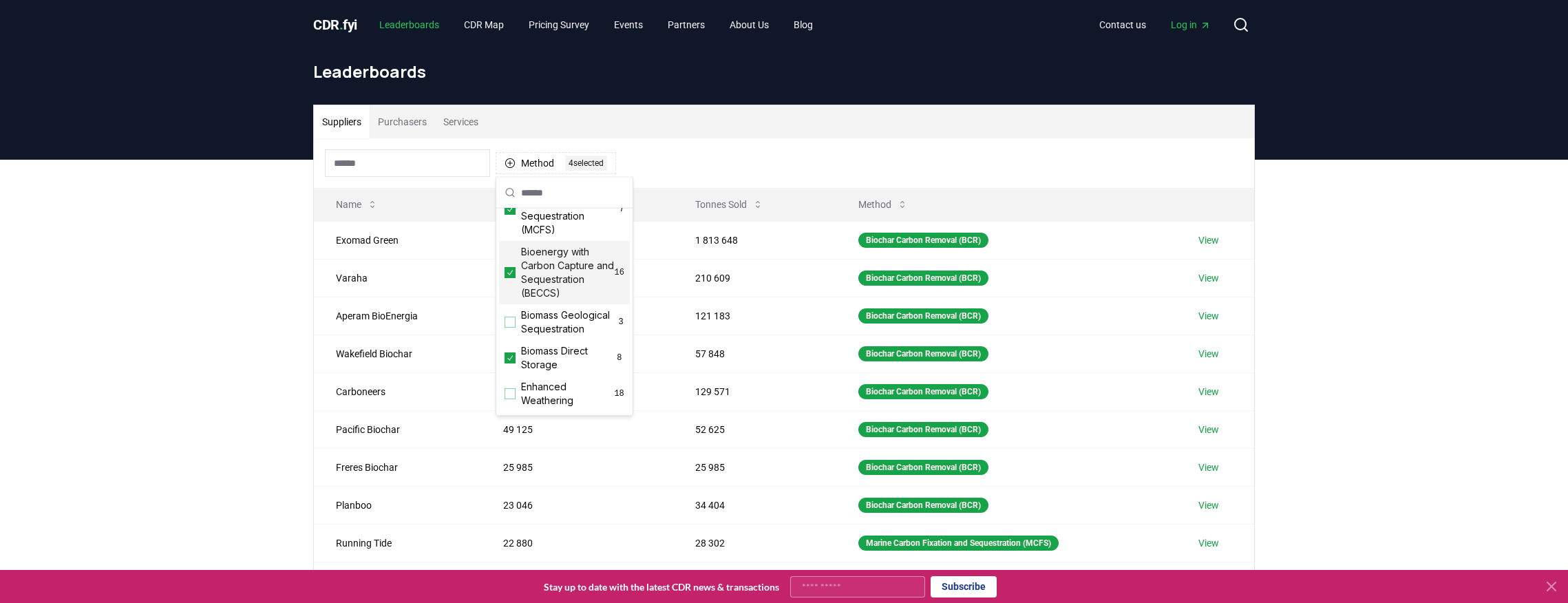
click at [416, 26] on link "Leaderboards" at bounding box center [409, 25] width 82 height 25
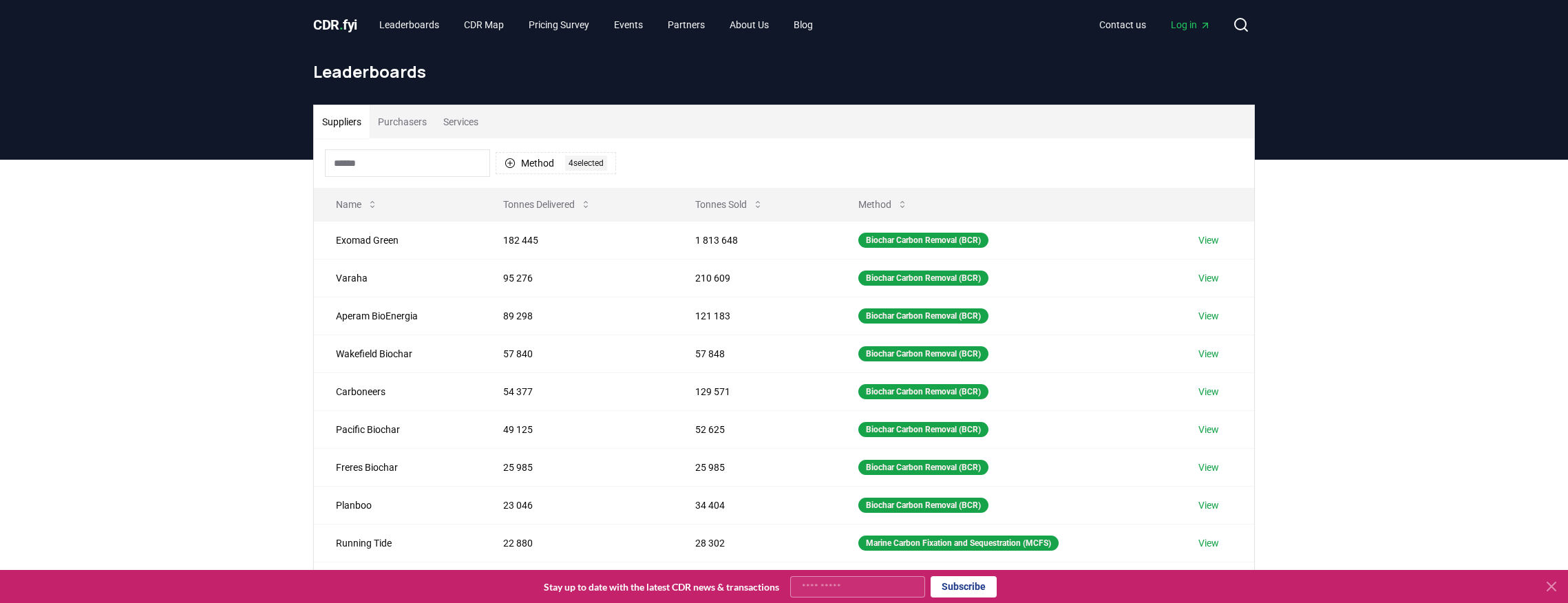
click at [337, 23] on span "CDR . fyi" at bounding box center [335, 25] width 44 height 16
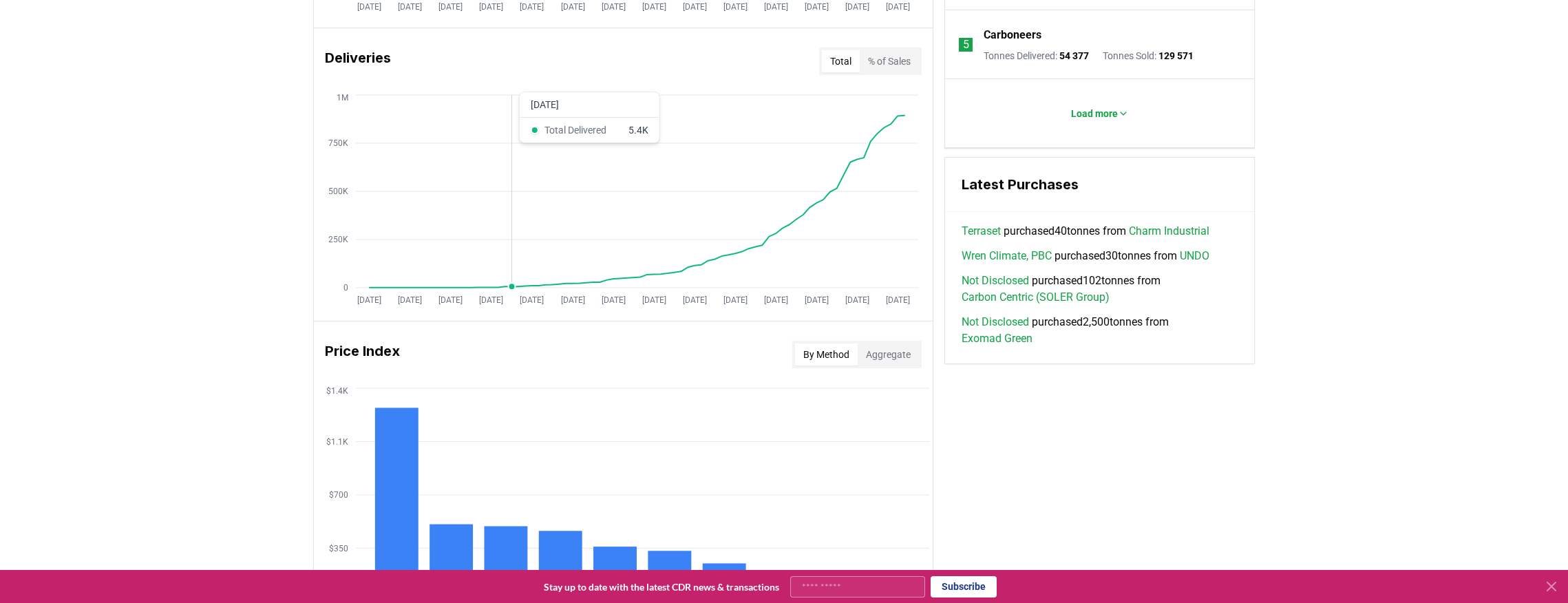
scroll to position [964, 0]
